Goal: Information Seeking & Learning: Check status

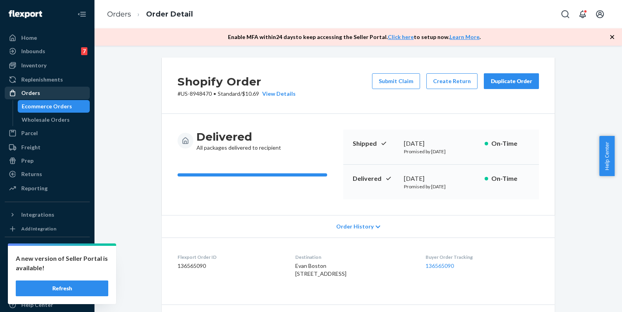
scroll to position [326, 0]
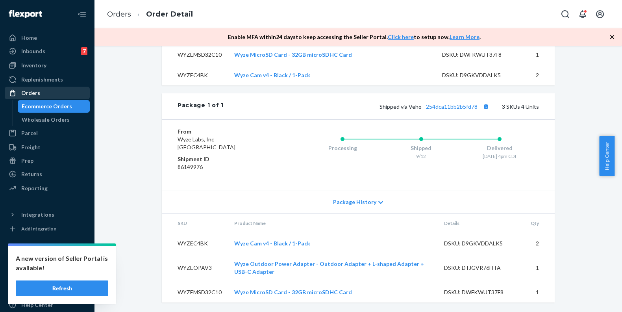
click at [43, 93] on div "Orders" at bounding box center [48, 92] width 84 height 11
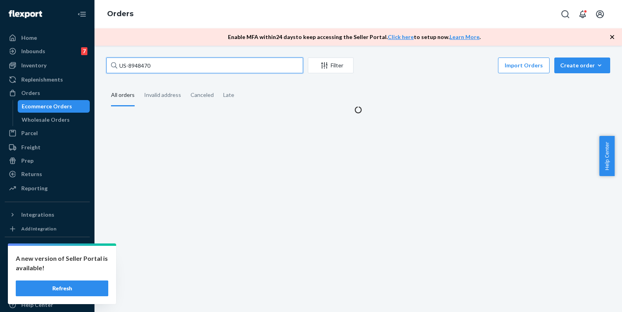
click at [203, 63] on input "US-8948470" at bounding box center [204, 66] width 197 height 16
paste input "299"
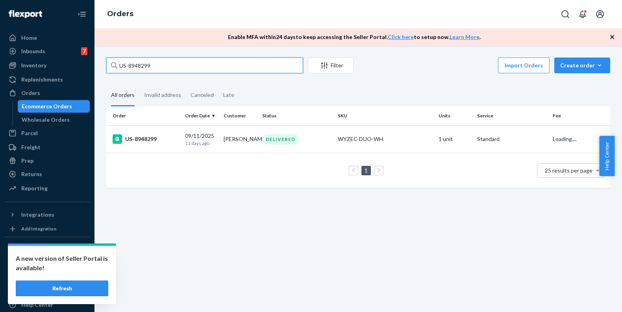
type input "US-8948299"
drag, startPoint x: 143, startPoint y: 139, endPoint x: 474, endPoint y: 62, distance: 339.3
click at [143, 140] on div "US-8948299" at bounding box center [146, 138] width 66 height 9
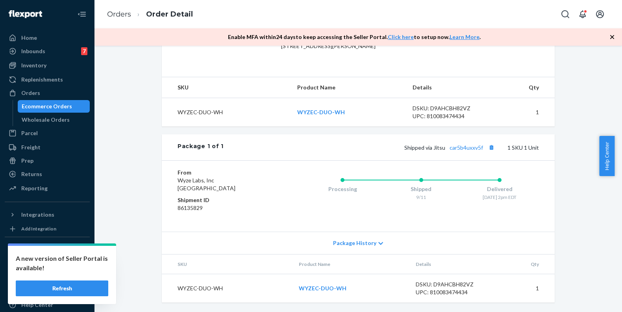
scroll to position [195, 0]
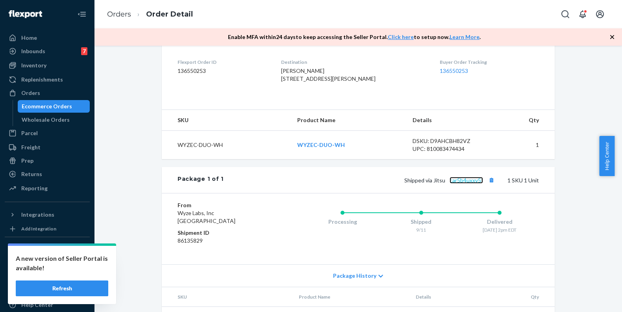
click at [468, 184] on link "car5b4uxxv5f" at bounding box center [466, 180] width 33 height 7
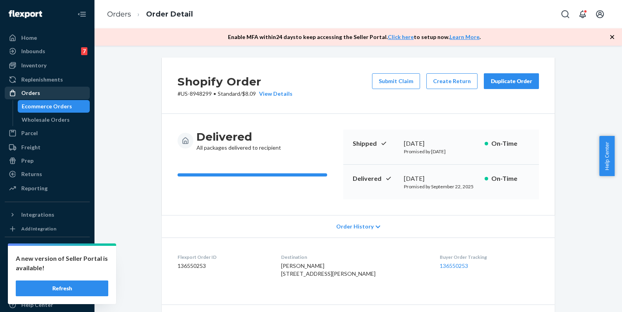
click at [46, 91] on div "Orders" at bounding box center [48, 92] width 84 height 11
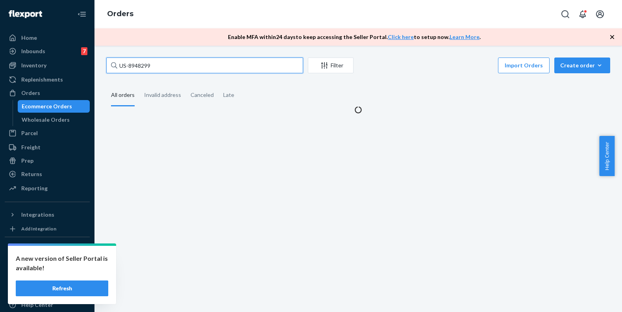
click at [188, 69] on input "US-8948299" at bounding box center [204, 66] width 197 height 16
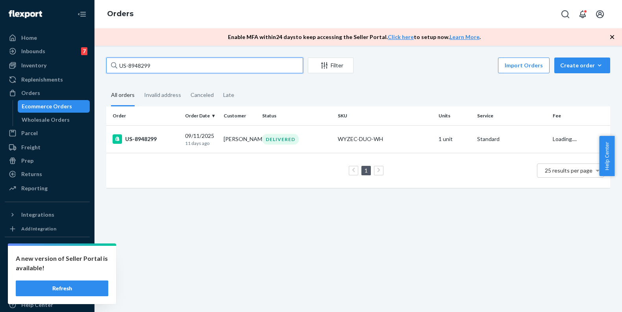
click at [188, 69] on input "US-8948299" at bounding box center [204, 66] width 197 height 16
paste input "28798"
type input "US-8928798"
click at [150, 139] on div "US-8928798" at bounding box center [146, 138] width 66 height 9
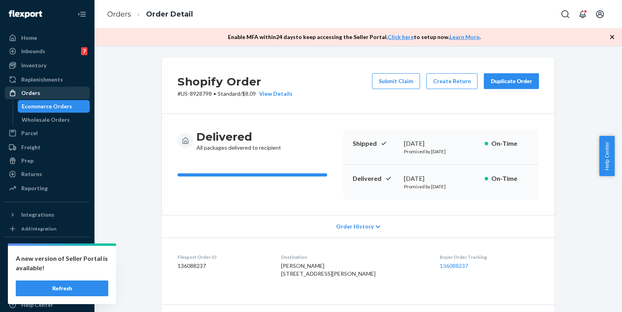
click at [46, 91] on div "Orders" at bounding box center [48, 92] width 84 height 11
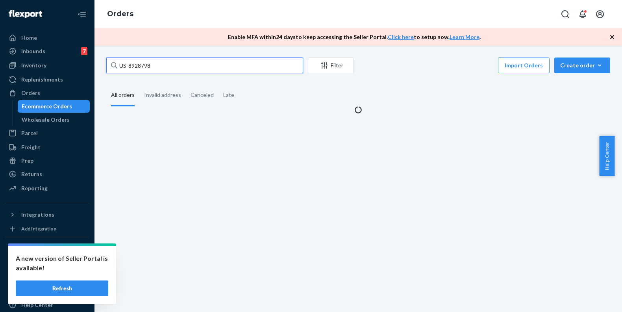
click at [167, 61] on input "US-8928798" at bounding box center [204, 66] width 197 height 16
paste input "895761"
type input "8957618"
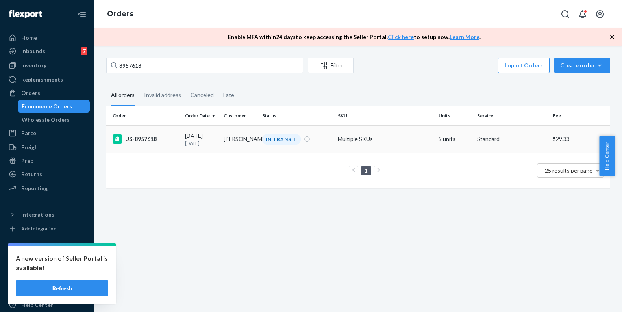
click at [140, 135] on div "US-8957618" at bounding box center [146, 138] width 66 height 9
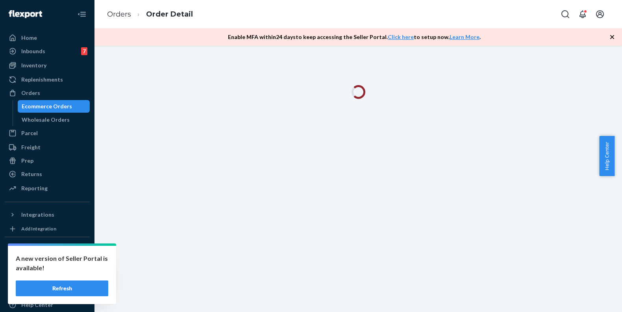
click at [613, 36] on icon "button" at bounding box center [613, 37] width 8 height 8
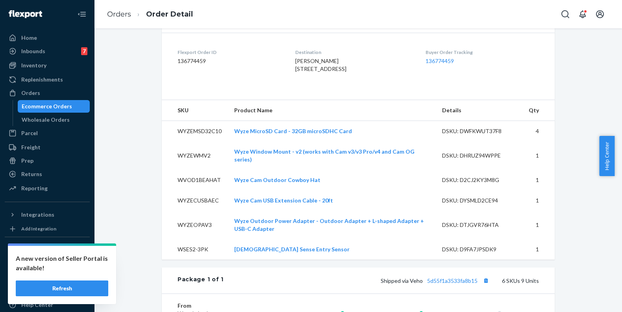
scroll to position [197, 0]
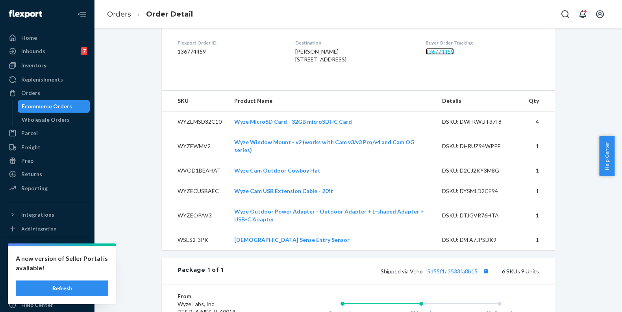
click at [438, 51] on link "136774459" at bounding box center [440, 51] width 28 height 7
